Goal: Download file/media

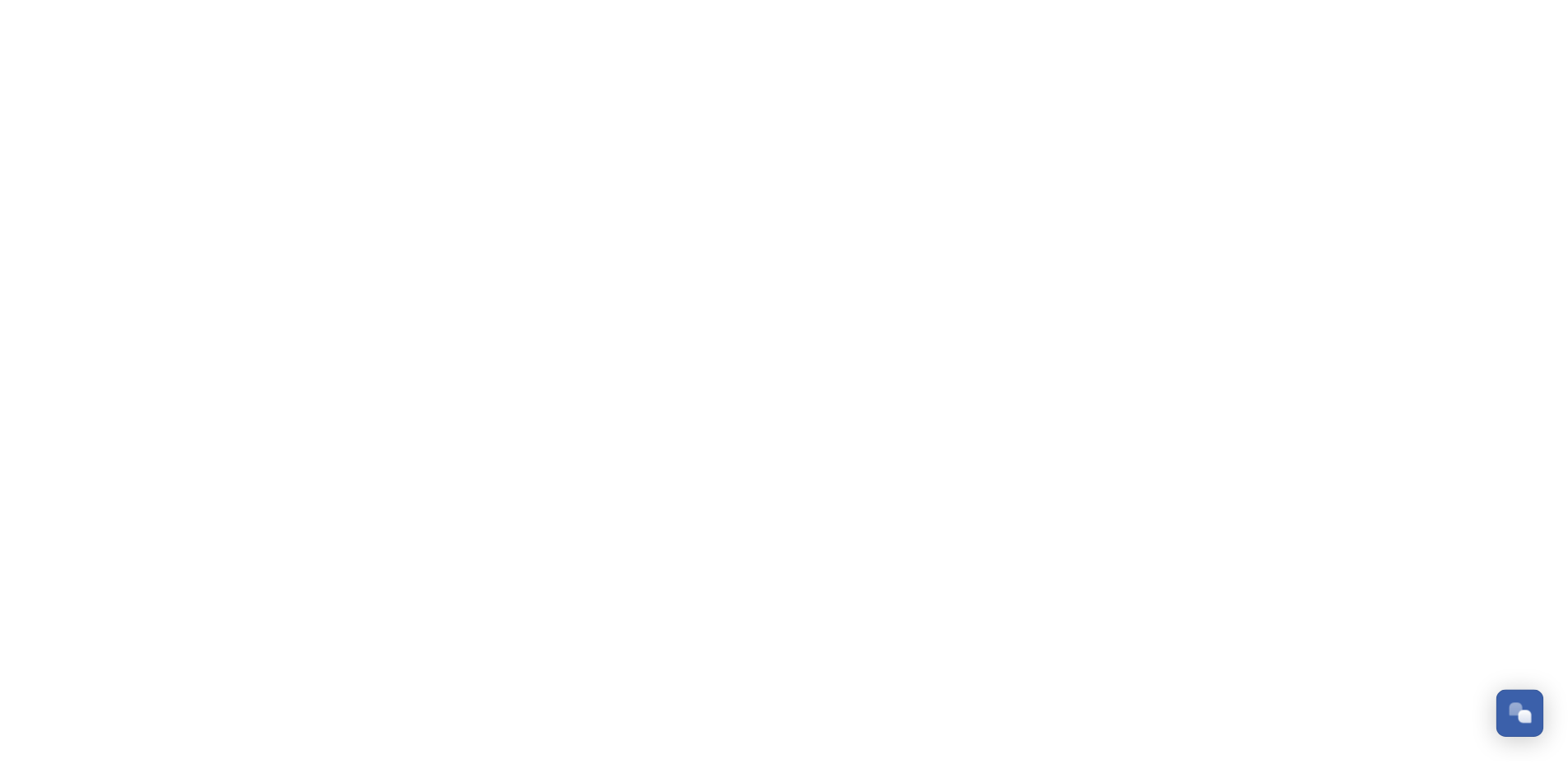
scroll to position [2500, 0]
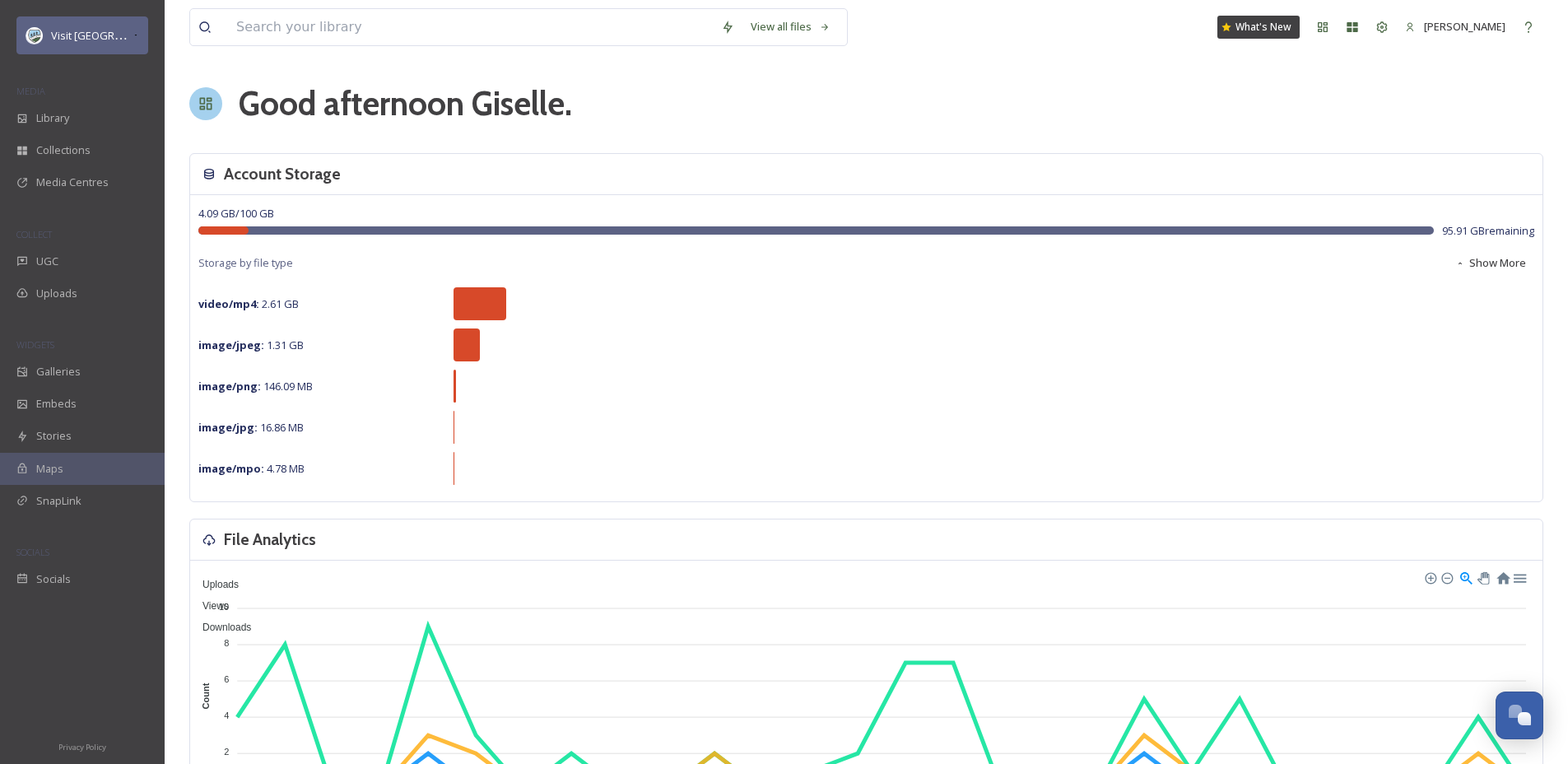
click at [105, 38] on span "Visit [GEOGRAPHIC_DATA] Parks" at bounding box center [130, 35] width 158 height 16
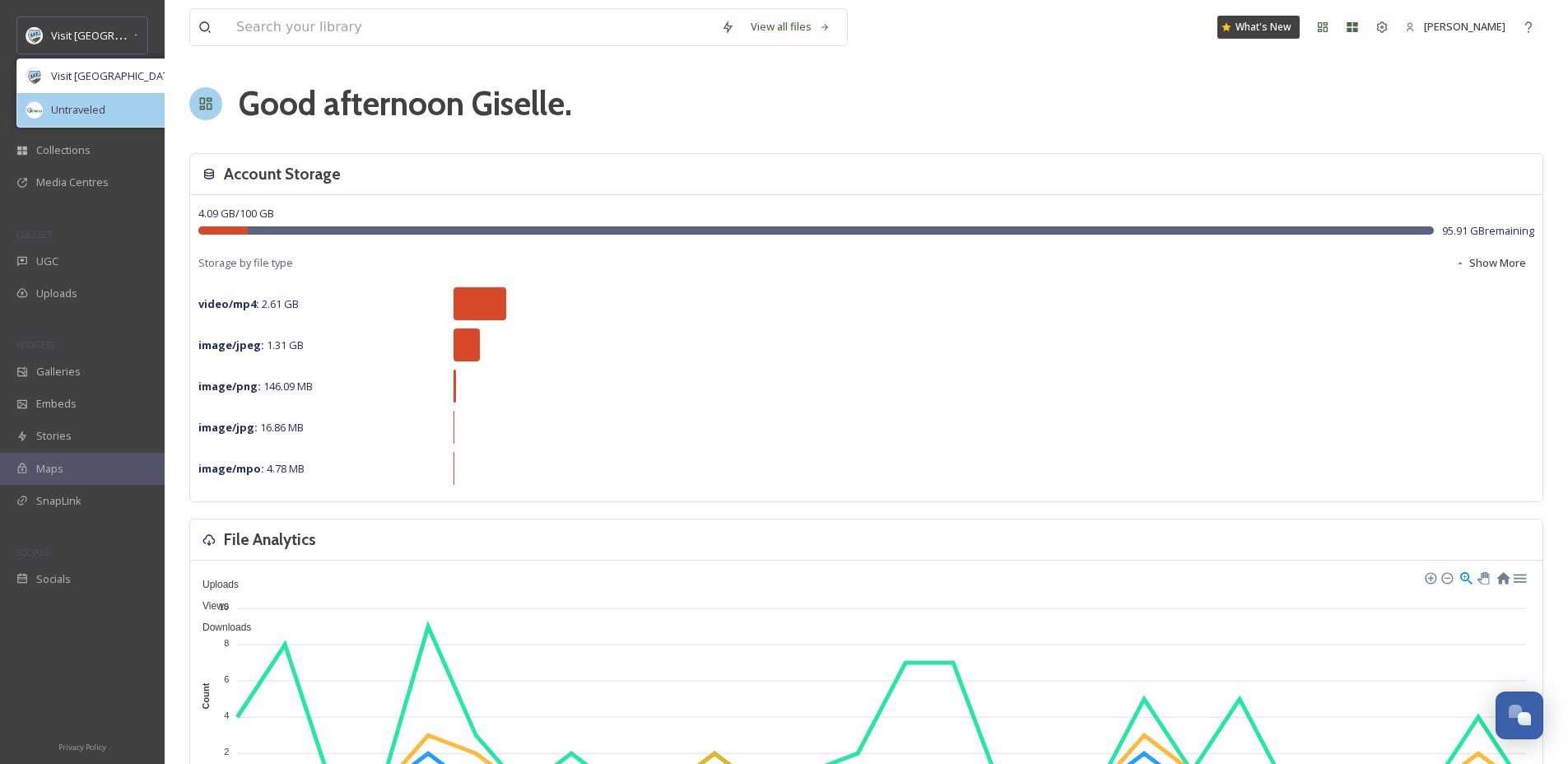
click at [103, 114] on span "Untraveled" at bounding box center [79, 110] width 55 height 16
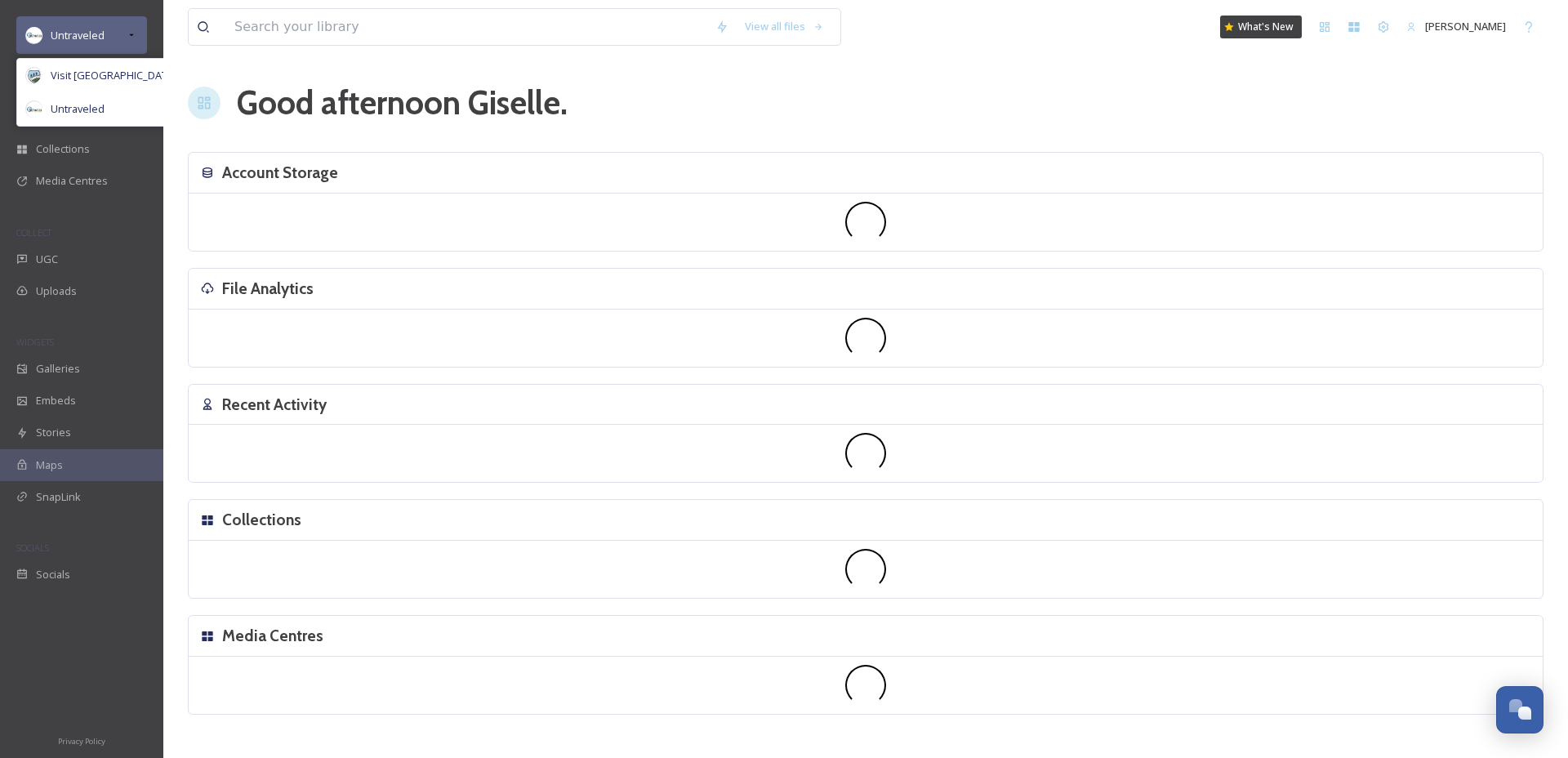
click at [111, 18] on div "Untraveled" at bounding box center [81, 35] width 131 height 38
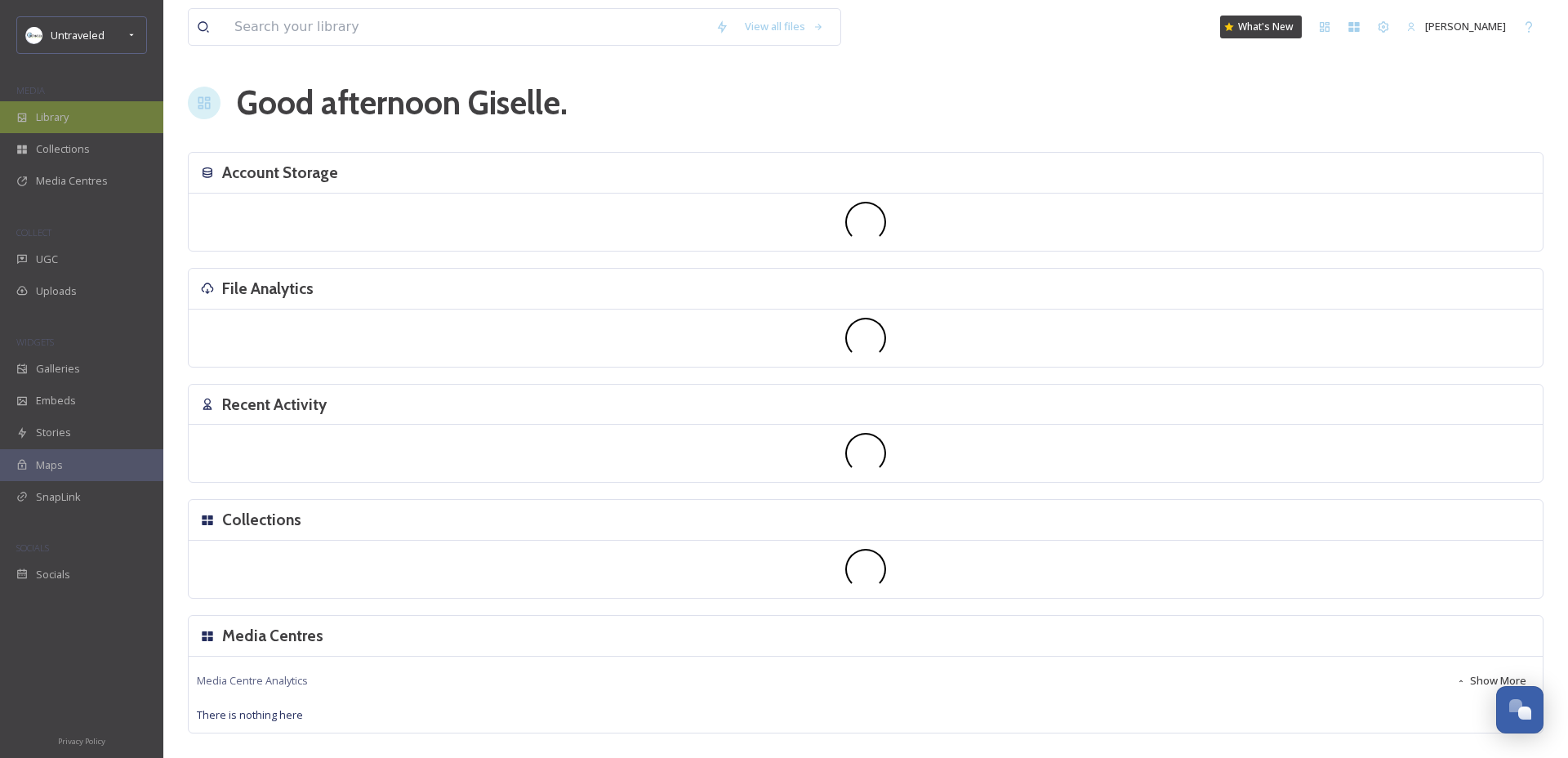
click at [60, 124] on span "Library" at bounding box center [52, 117] width 32 height 16
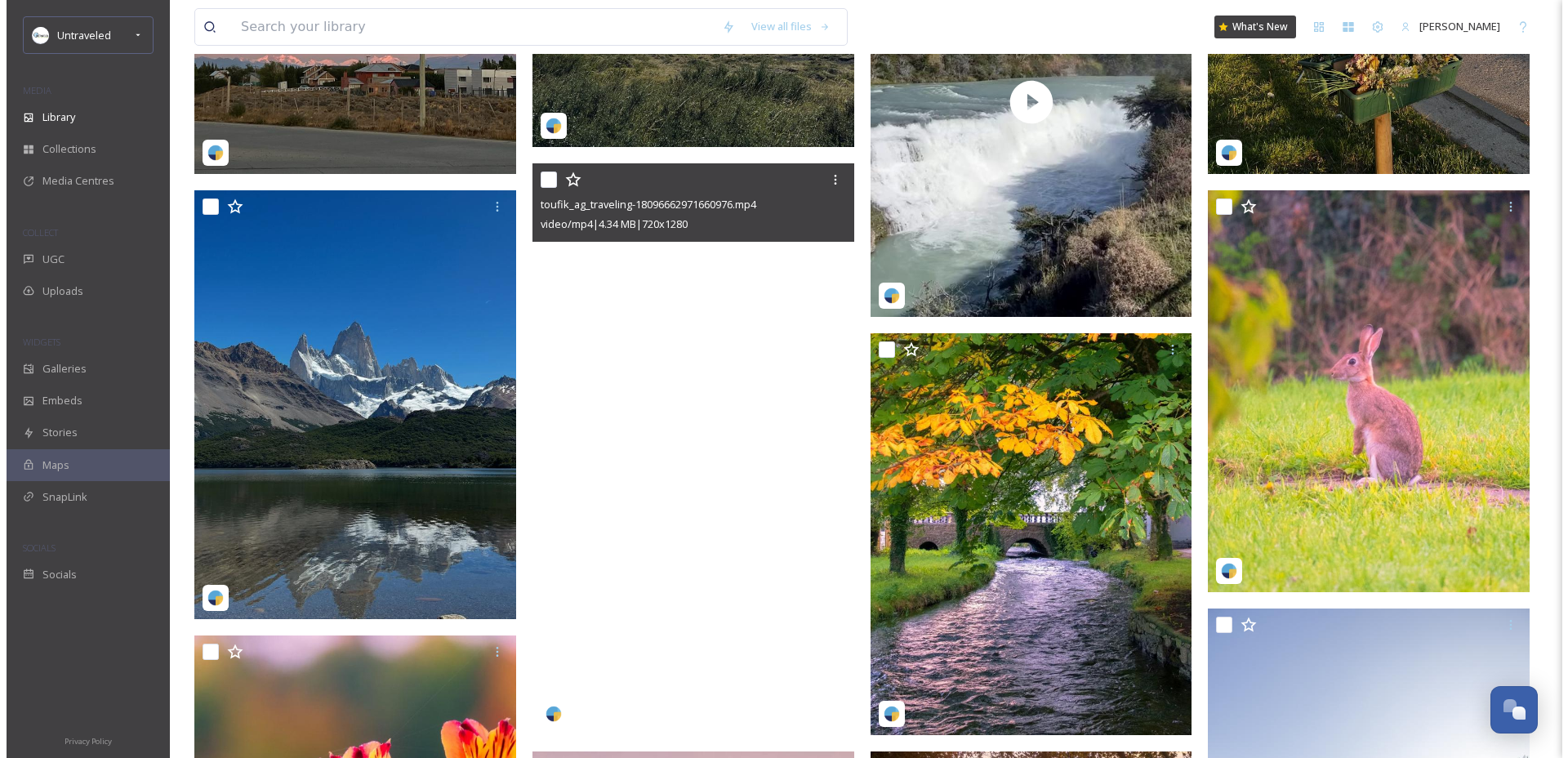
scroll to position [1105, 0]
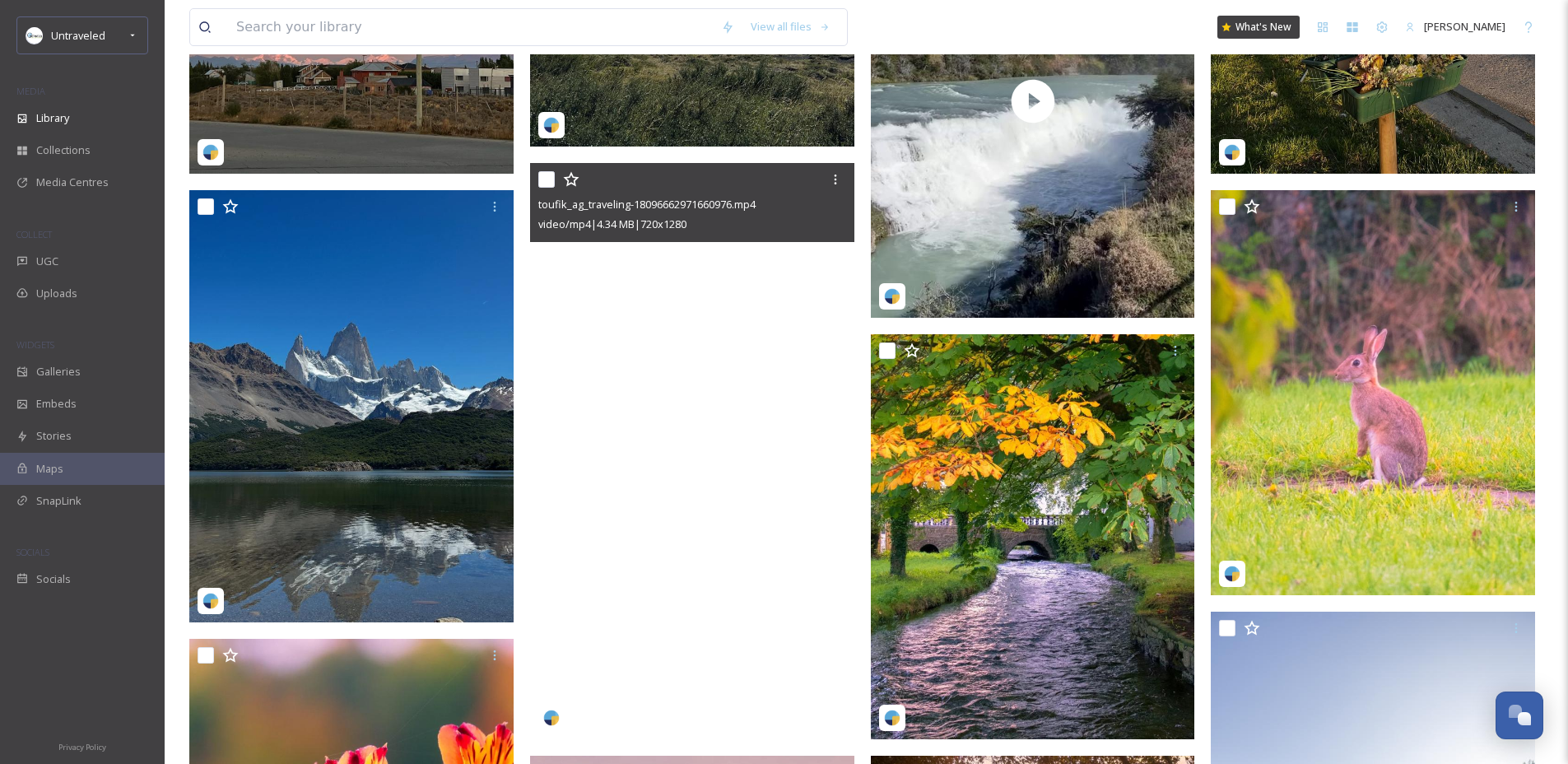
click at [708, 378] on video "toufik_ag_traveling-18096662971660976.mp4" at bounding box center [691, 451] width 324 height 577
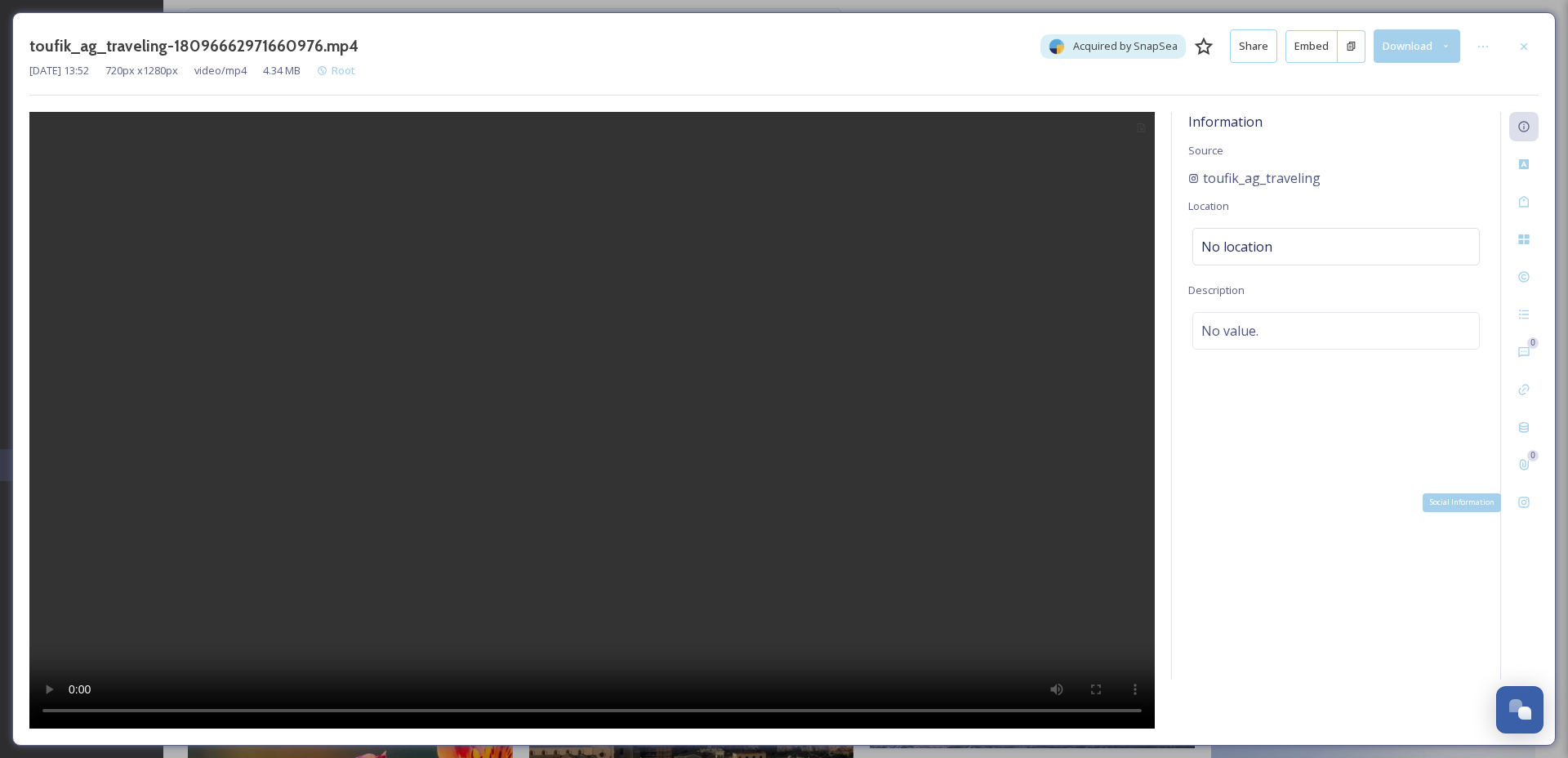
click at [1529, 502] on icon at bounding box center [1523, 502] width 13 height 13
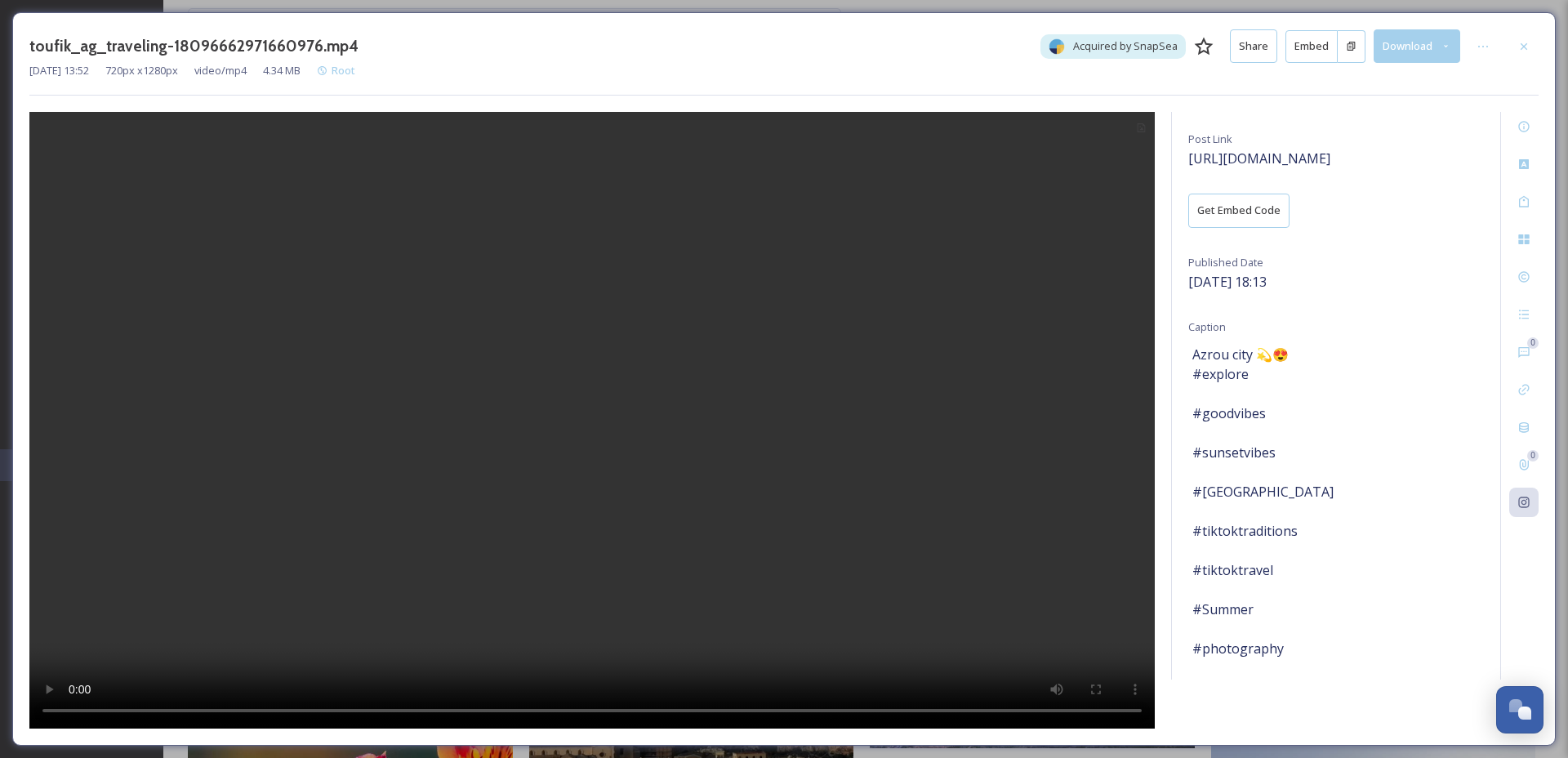
scroll to position [56, 0]
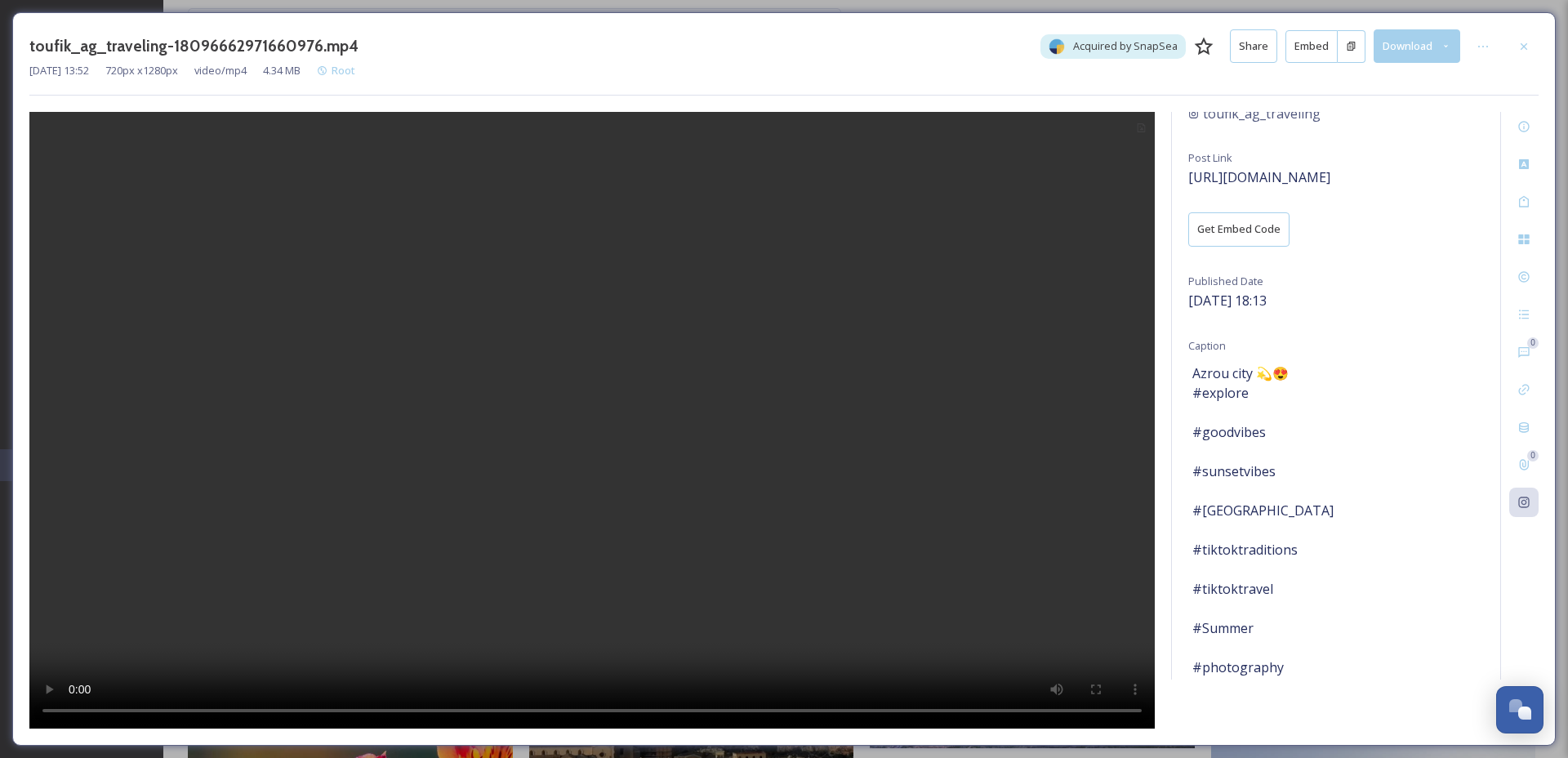
click at [1209, 387] on span "Azrou city 💫😍 #explore #goodvibes #sunsetvibes #[GEOGRAPHIC_DATA] #tiktoktradit…" at bounding box center [1262, 540] width 141 height 353
copy span "Azrou"
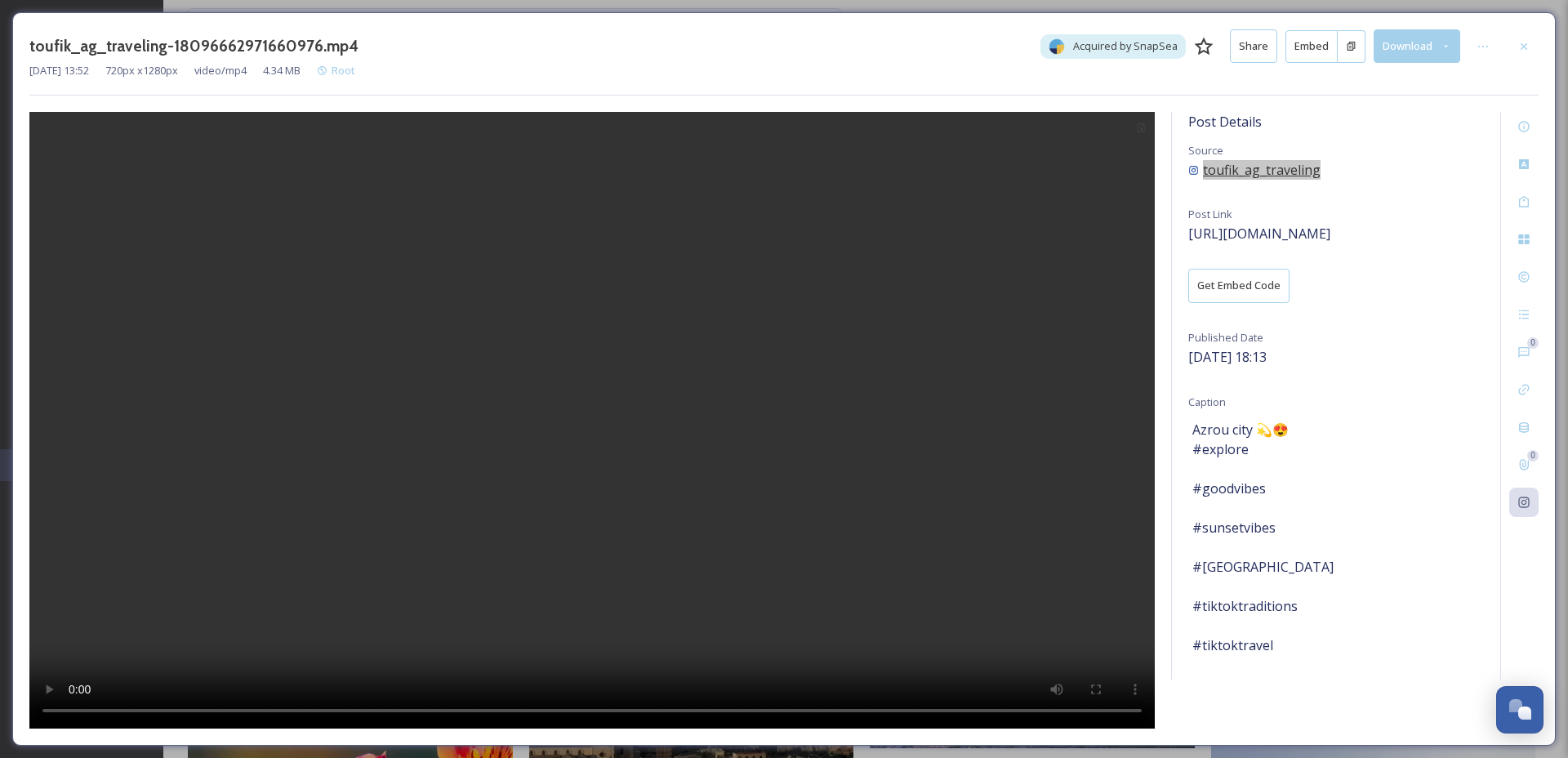
copy div "toufik_ag_traveling"
click at [1425, 43] on button "Download" at bounding box center [1416, 46] width 87 height 33
click at [1416, 96] on div "Download Original (720 x 1280)" at bounding box center [1375, 83] width 167 height 32
click at [1522, 272] on icon at bounding box center [1523, 277] width 13 height 13
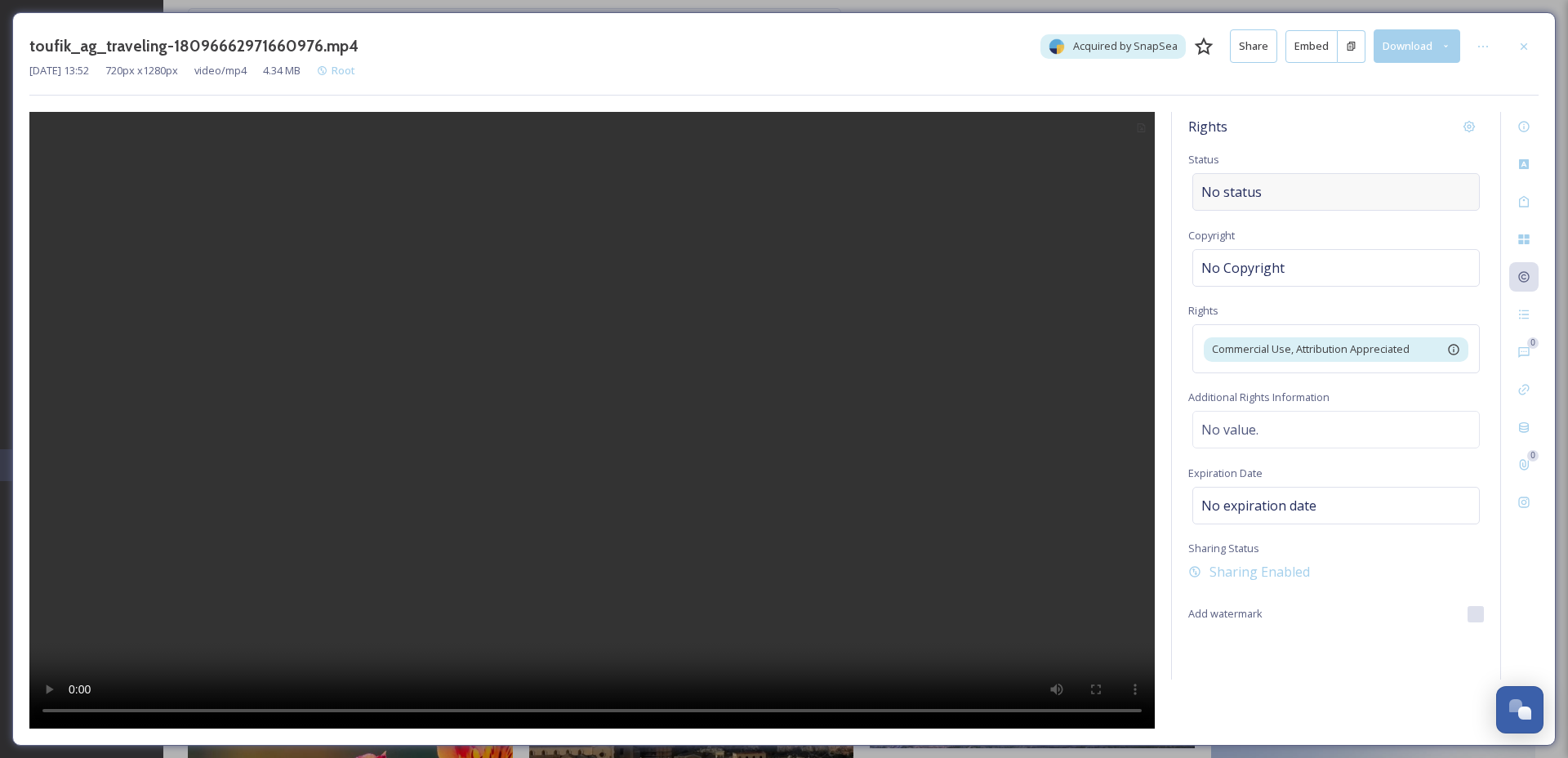
click at [1285, 184] on div "No status" at bounding box center [1336, 192] width 287 height 38
click at [1282, 186] on input at bounding box center [1282, 192] width 180 height 36
type input "s"
click at [1297, 237] on div "Shared to Social" at bounding box center [1336, 230] width 284 height 32
click at [1480, 40] on icon at bounding box center [1483, 46] width 13 height 13
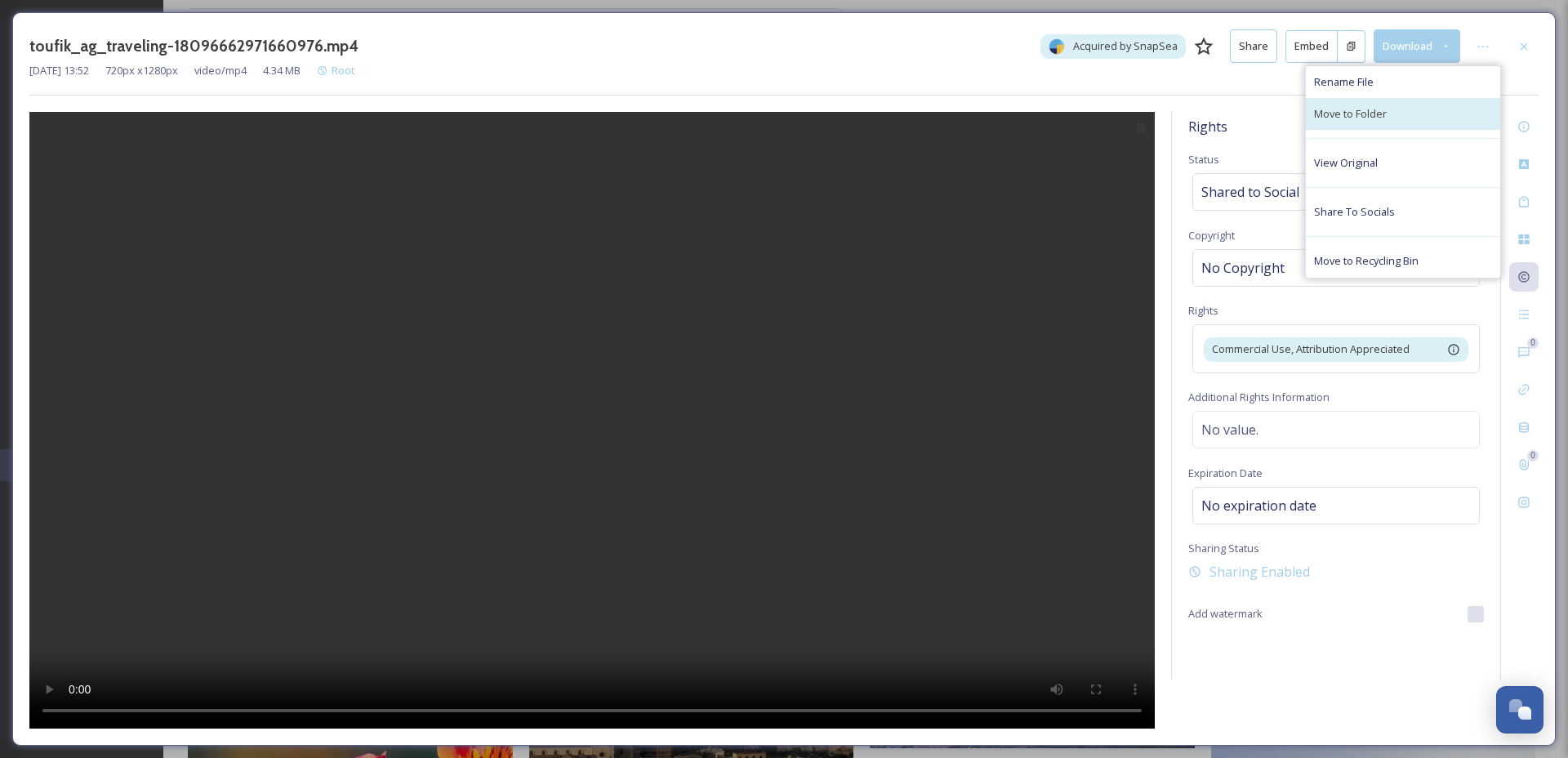
click at [1421, 104] on div "Move to Folder" at bounding box center [1403, 114] width 194 height 32
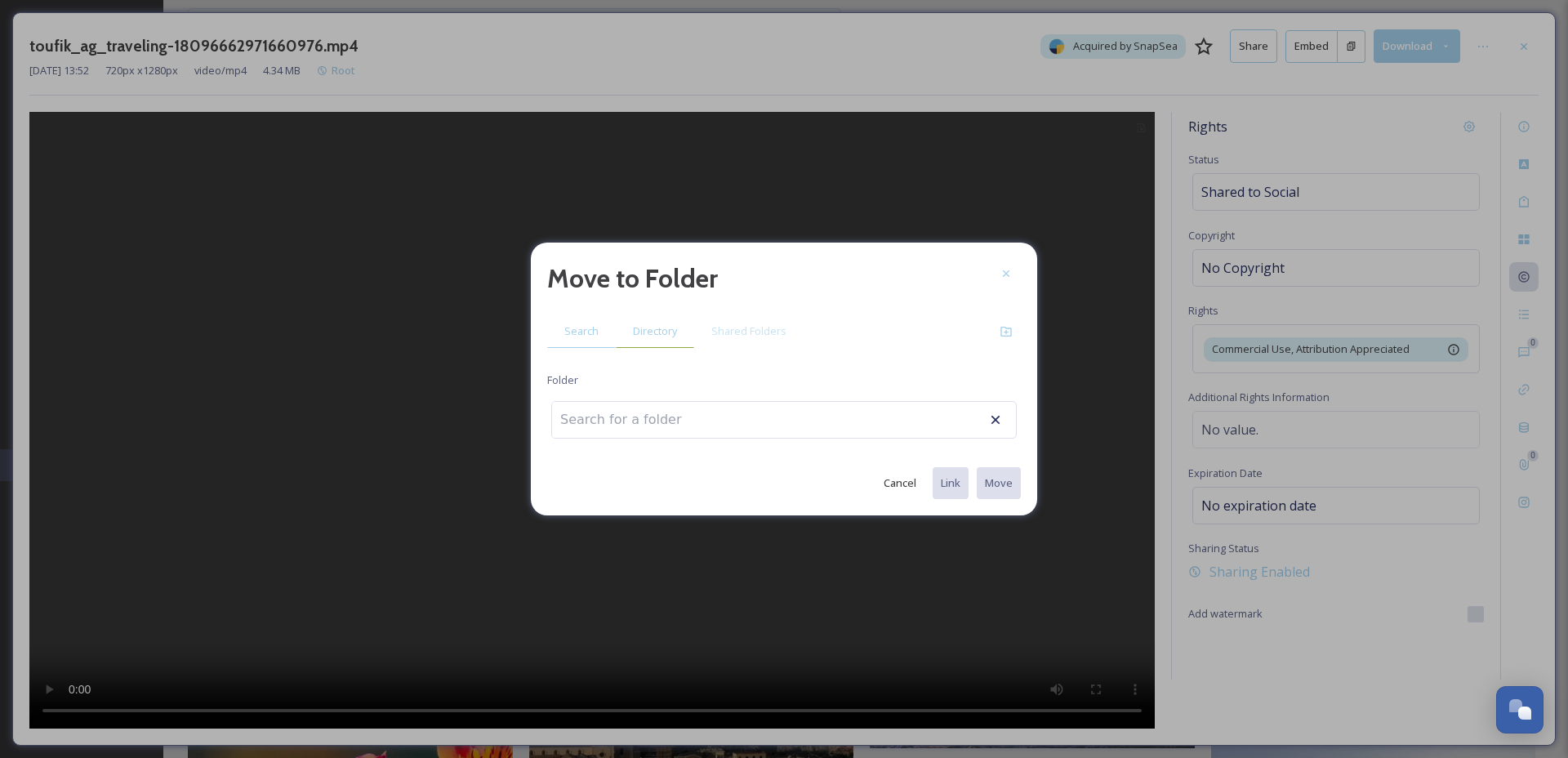
click at [633, 331] on span "Directory" at bounding box center [655, 331] width 44 height 16
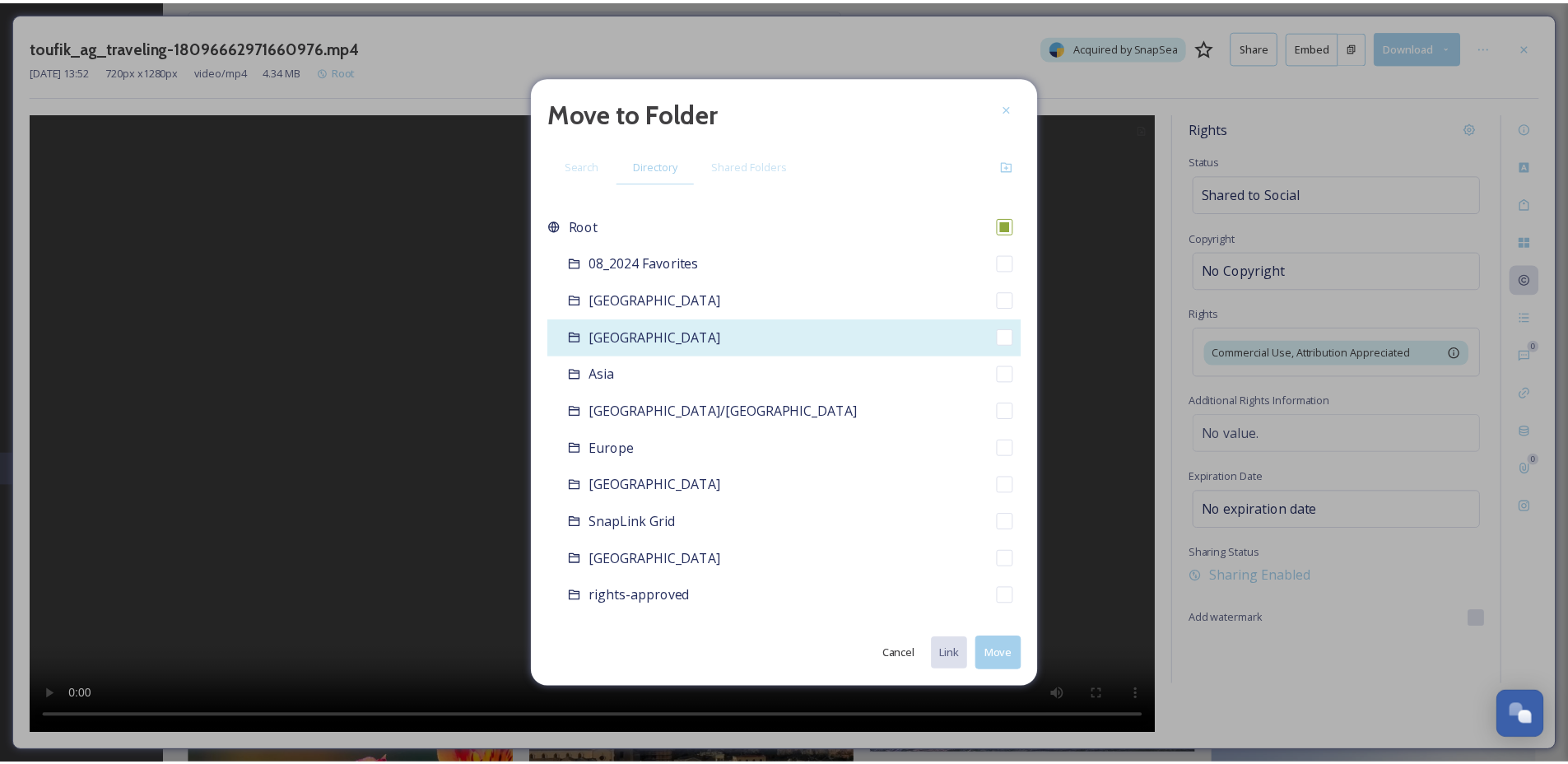
scroll to position [27, 0]
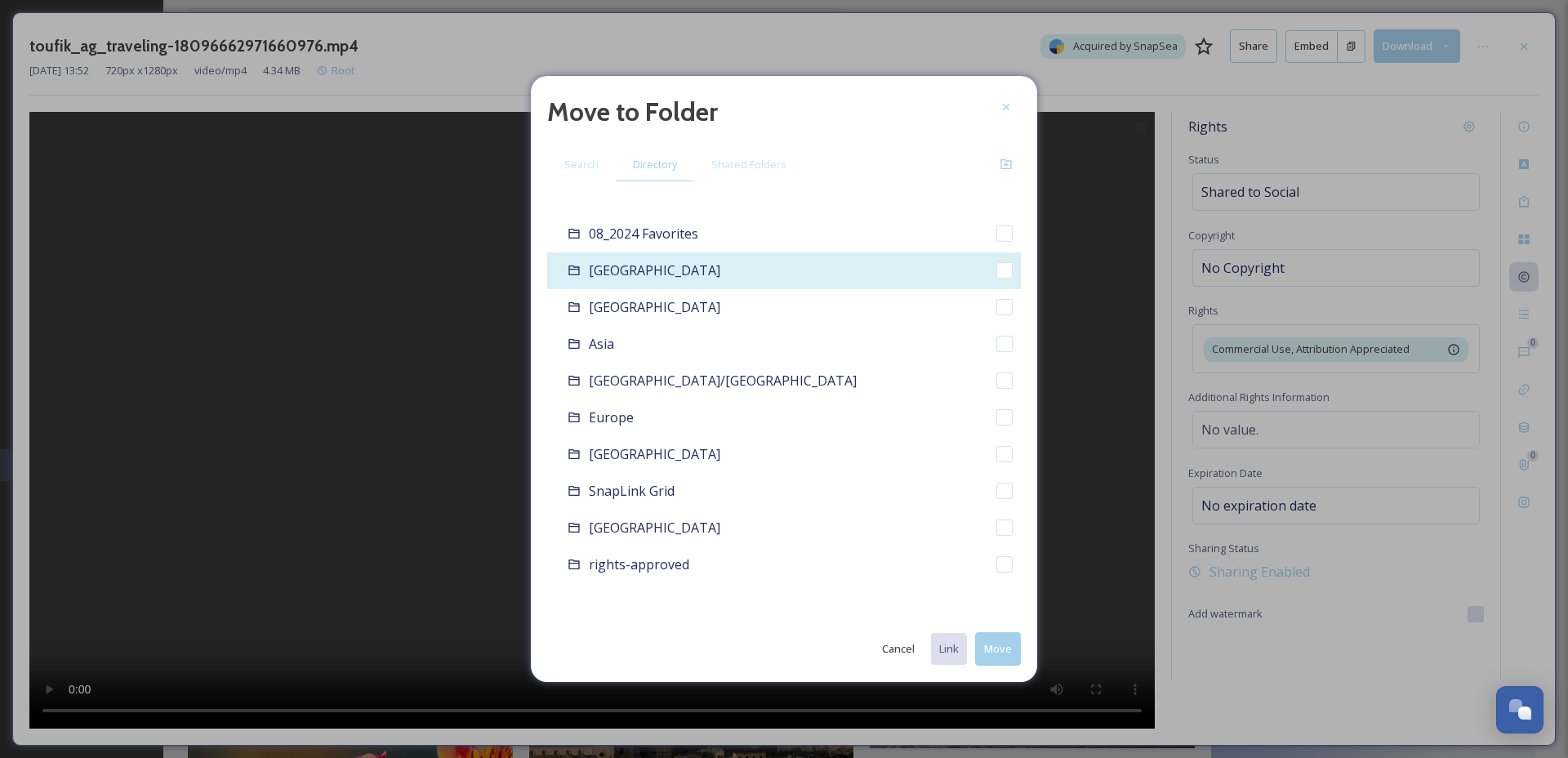
click at [706, 268] on div "[GEOGRAPHIC_DATA]" at bounding box center [784, 271] width 474 height 37
checkbox input "false"
checkbox input "true"
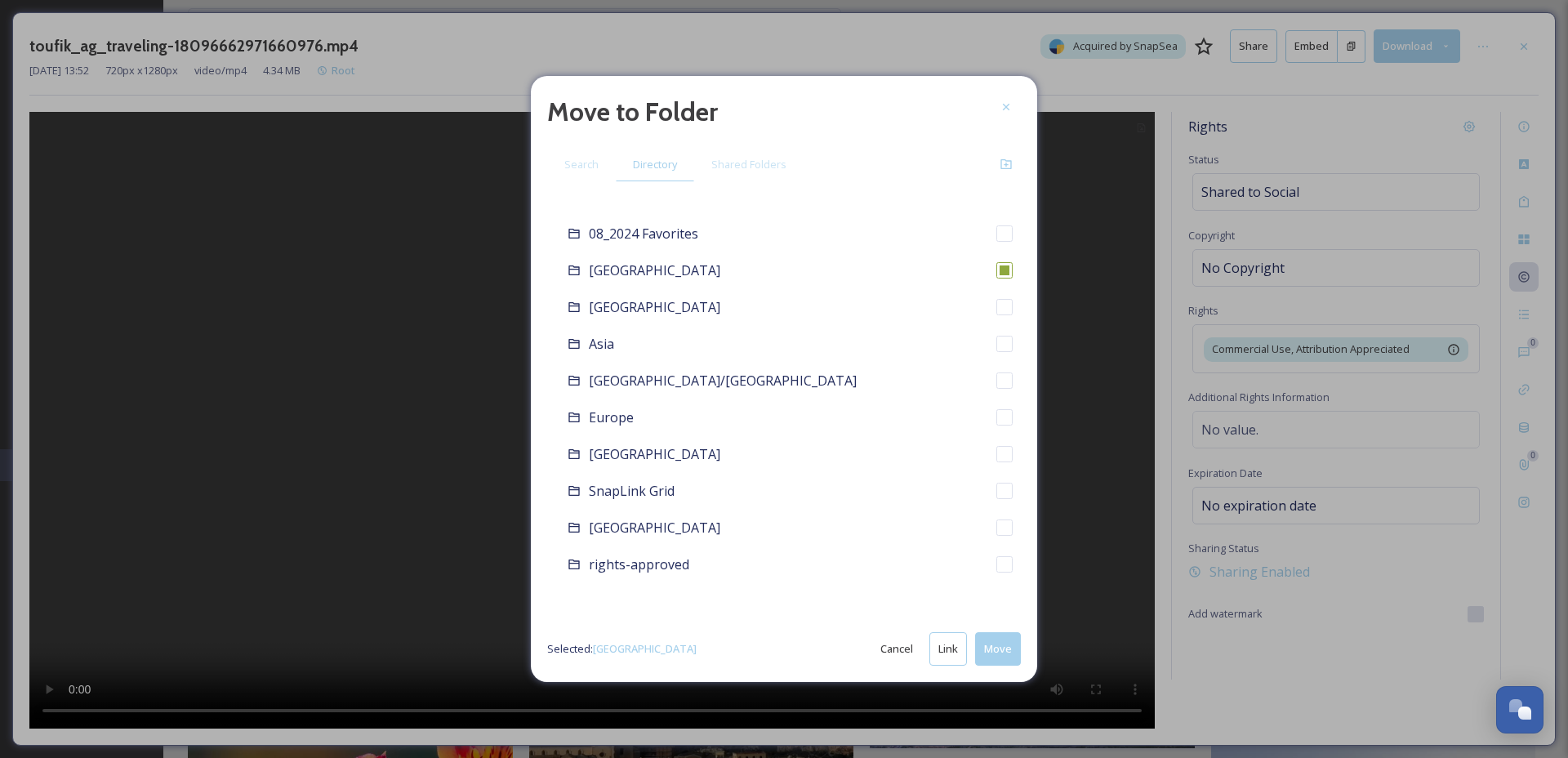
click at [996, 657] on button "Move" at bounding box center [998, 649] width 46 height 33
